Goal: Task Accomplishment & Management: Use online tool/utility

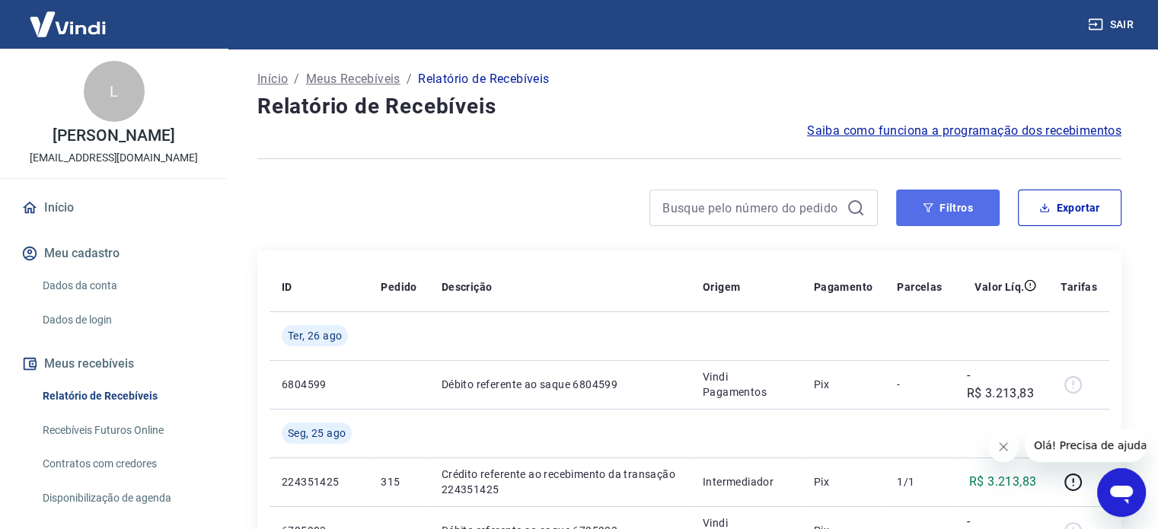
click at [955, 209] on button "Filtros" at bounding box center [948, 208] width 104 height 37
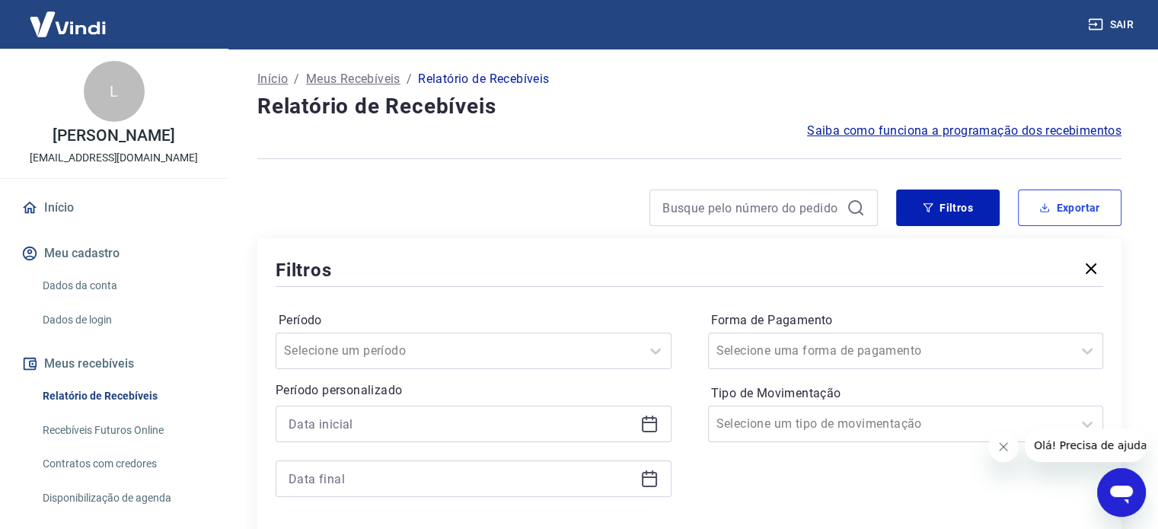
click at [1075, 201] on button "Exportar" at bounding box center [1070, 208] width 104 height 37
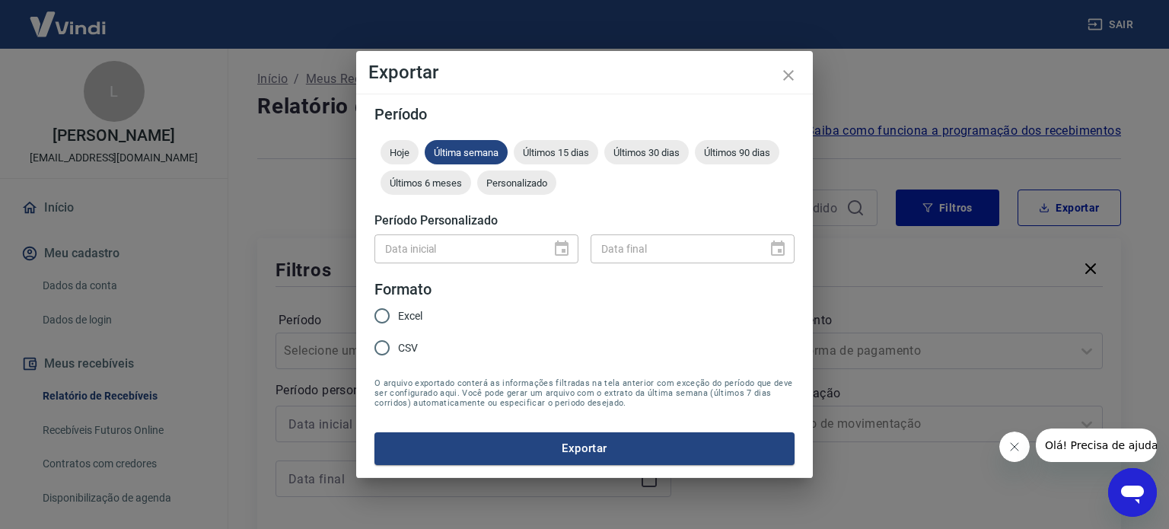
drag, startPoint x: 579, startPoint y: 241, endPoint x: 507, endPoint y: 269, distance: 77.6
click at [577, 242] on div "Data inicial Data inicial Data final Data final" at bounding box center [584, 246] width 420 height 37
click at [396, 316] on input "Excel" at bounding box center [382, 316] width 32 height 32
radio input "true"
click at [518, 194] on div "Hoje Última semana Últimos 15 dias Últimos 30 dias Últimos 90 dias Últimos 6 me…" at bounding box center [584, 170] width 420 height 61
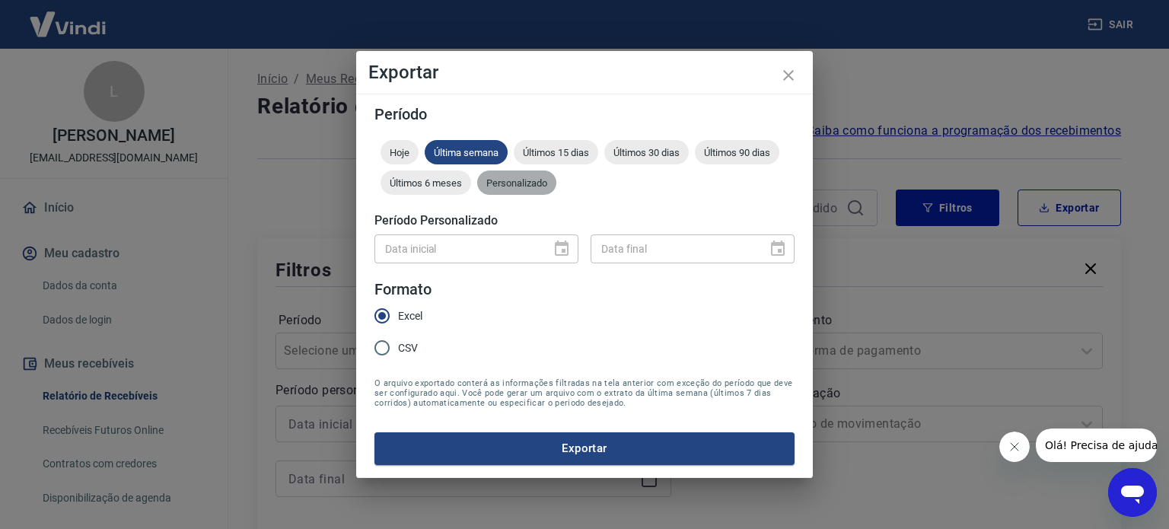
click at [518, 191] on div "Personalizado" at bounding box center [516, 182] width 79 height 24
click at [543, 241] on div "Data inicial" at bounding box center [476, 248] width 204 height 28
type input "DD/MM/YYYY"
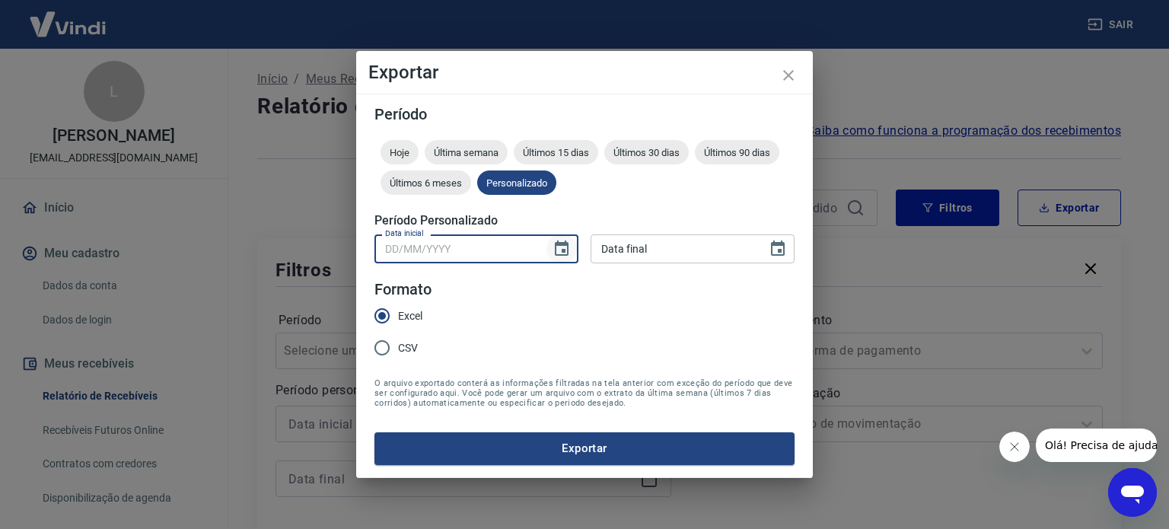
click at [560, 252] on icon "Choose date" at bounding box center [562, 249] width 18 height 18
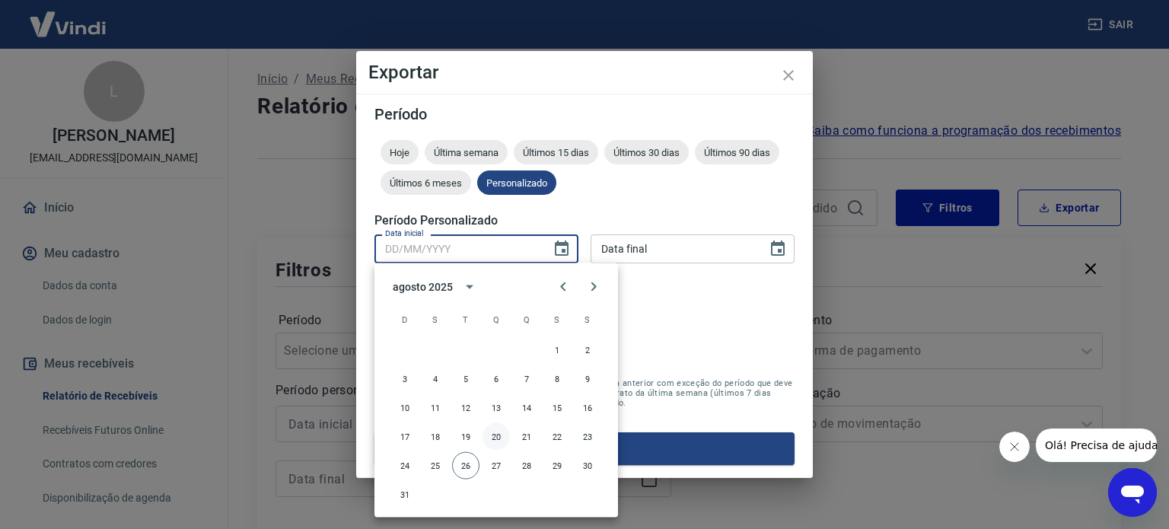
click at [502, 435] on button "20" at bounding box center [496, 436] width 27 height 27
type input "20/08/2025"
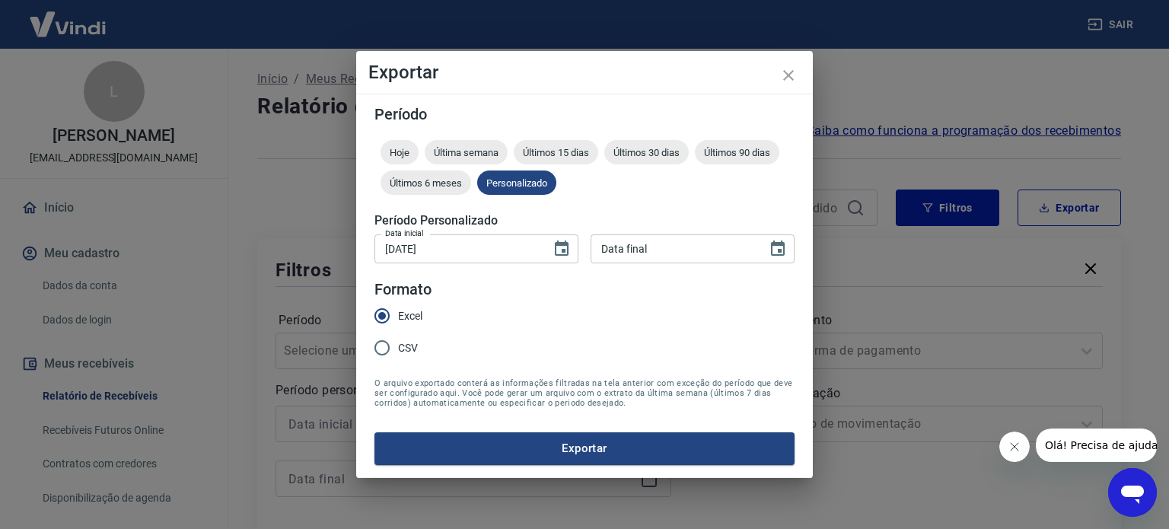
type input "DD/MM/YYYY"
click at [748, 242] on input "DD/MM/YYYY" at bounding box center [674, 248] width 166 height 28
click at [810, 252] on div "Período Hoje Última semana Últimos 15 dias Últimos 30 dias Últimos 90 dias Últi…" at bounding box center [584, 286] width 457 height 384
click at [763, 245] on button "Choose date" at bounding box center [778, 249] width 30 height 30
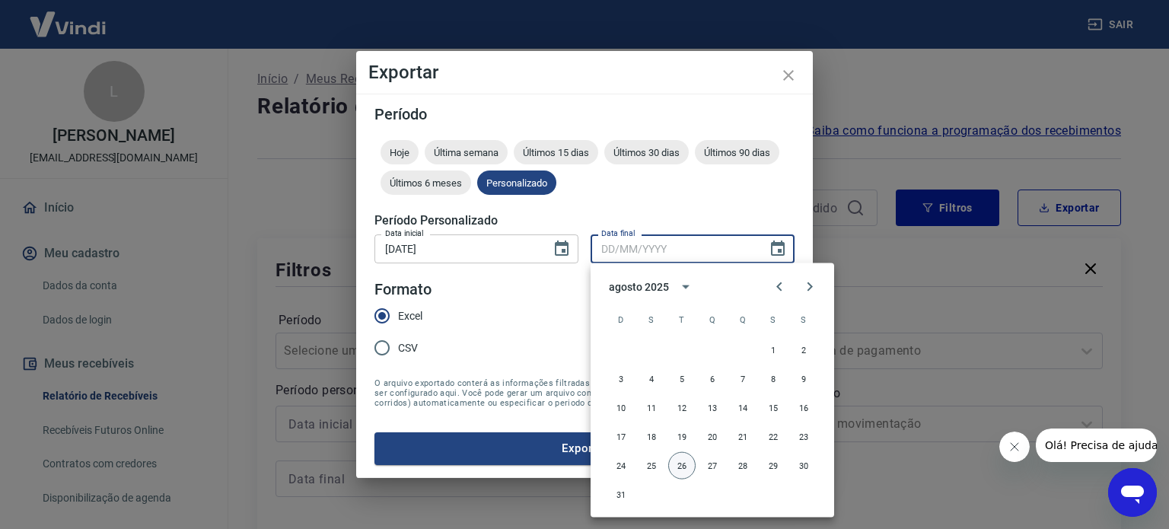
click at [679, 470] on button "26" at bounding box center [681, 465] width 27 height 27
type input "26/08/2025"
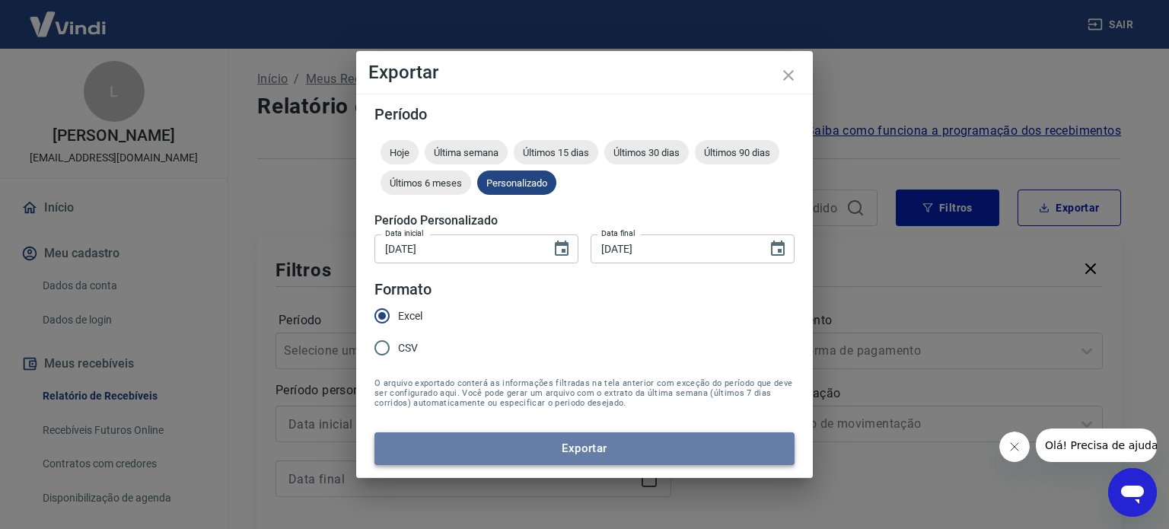
click at [681, 443] on button "Exportar" at bounding box center [584, 448] width 420 height 32
